Goal: Information Seeking & Learning: Find specific fact

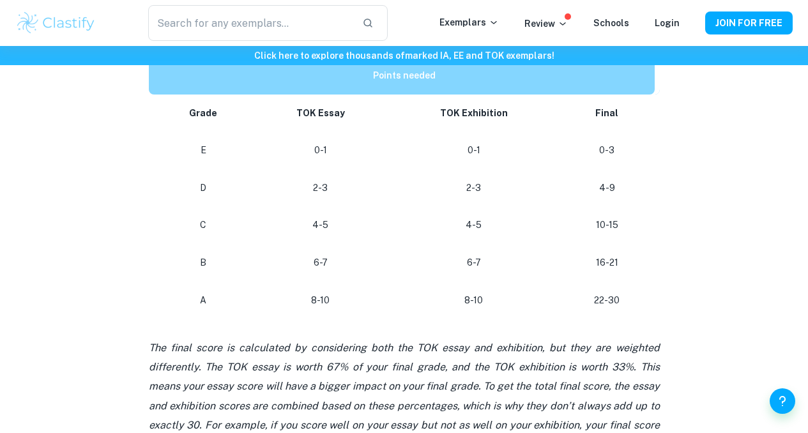
scroll to position [635, 0]
click at [299, 300] on p "8-10" at bounding box center [320, 299] width 114 height 17
click at [299, 328] on p at bounding box center [404, 327] width 511 height 19
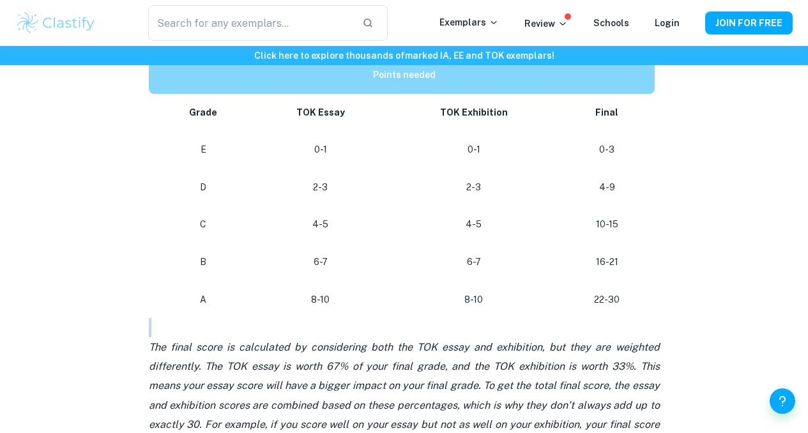
click at [299, 328] on p at bounding box center [404, 327] width 511 height 19
click at [302, 319] on td "8-10" at bounding box center [320, 300] width 135 height 38
click at [269, 308] on p "8-10" at bounding box center [320, 299] width 114 height 17
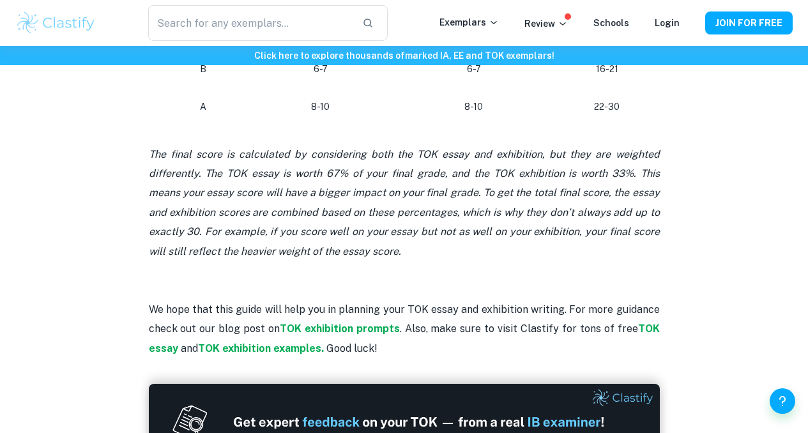
scroll to position [892, 0]
